Goal: Check status

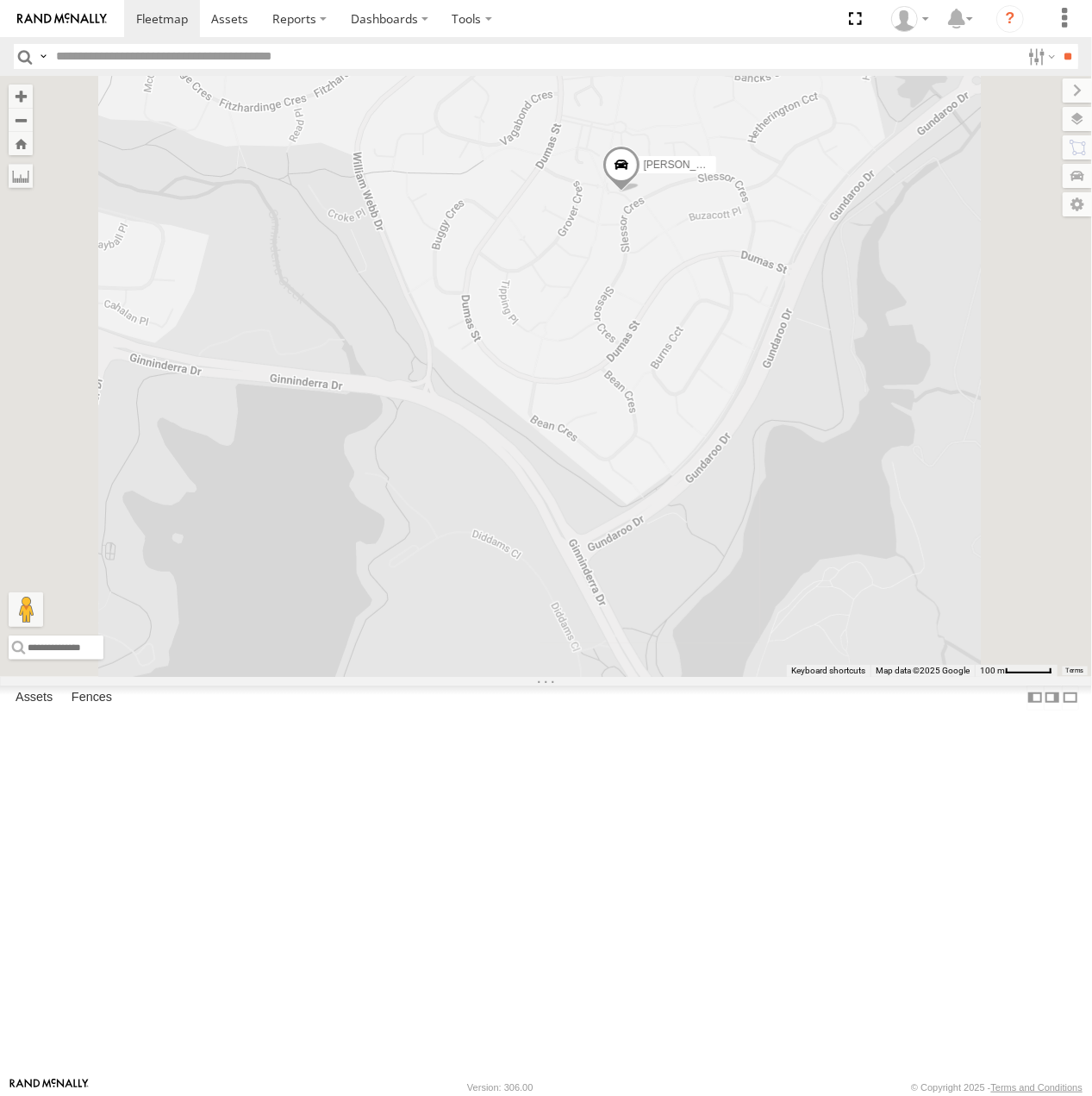
drag, startPoint x: 815, startPoint y: 425, endPoint x: 789, endPoint y: 546, distance: 123.8
click at [789, 546] on div "[PERSON_NAME] [PERSON_NAME] [PERSON_NAME] [PERSON_NAME] [PERSON_NAME]" at bounding box center [546, 376] width 1092 height 600
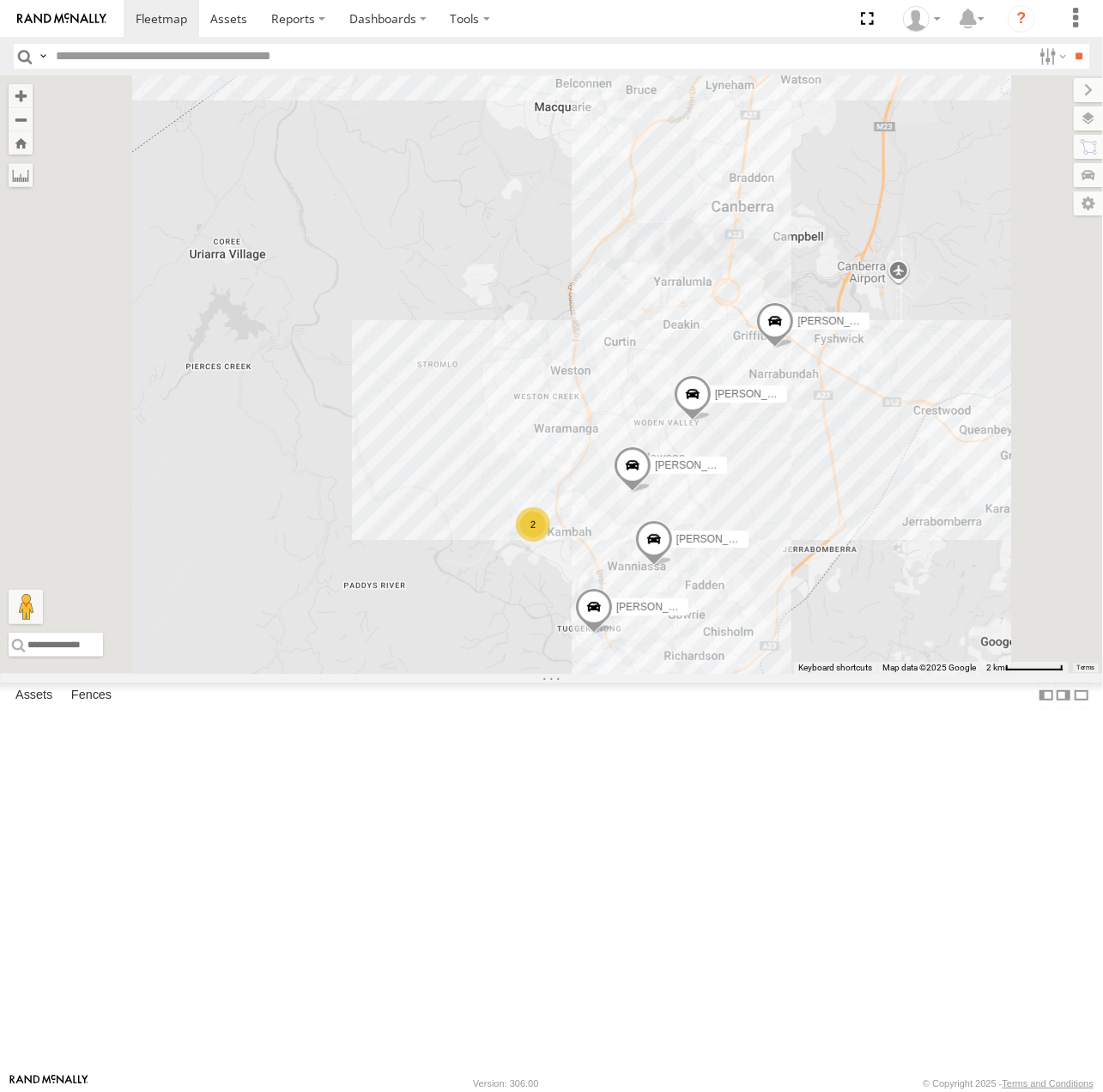
click at [0, 0] on div "[PERSON_NAME]" at bounding box center [0, 0] width 0 height 0
